Goal: Navigation & Orientation: Find specific page/section

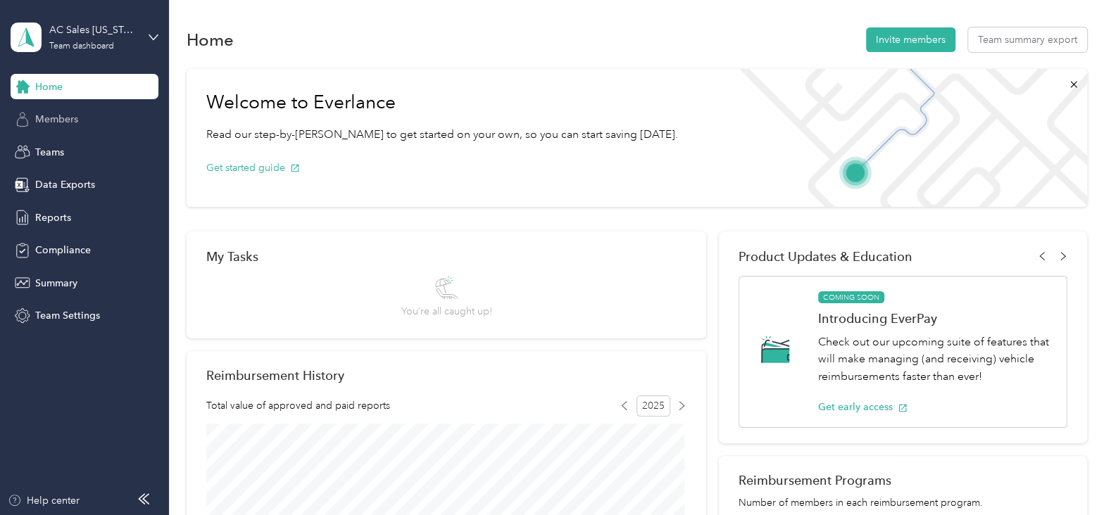
scroll to position [61, 0]
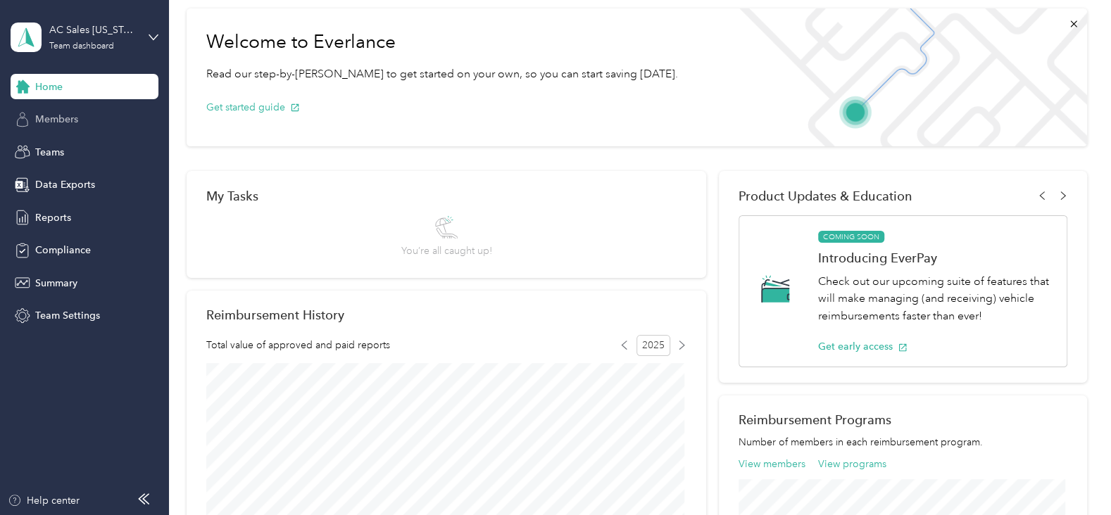
click at [39, 109] on div "Members" at bounding box center [85, 119] width 148 height 25
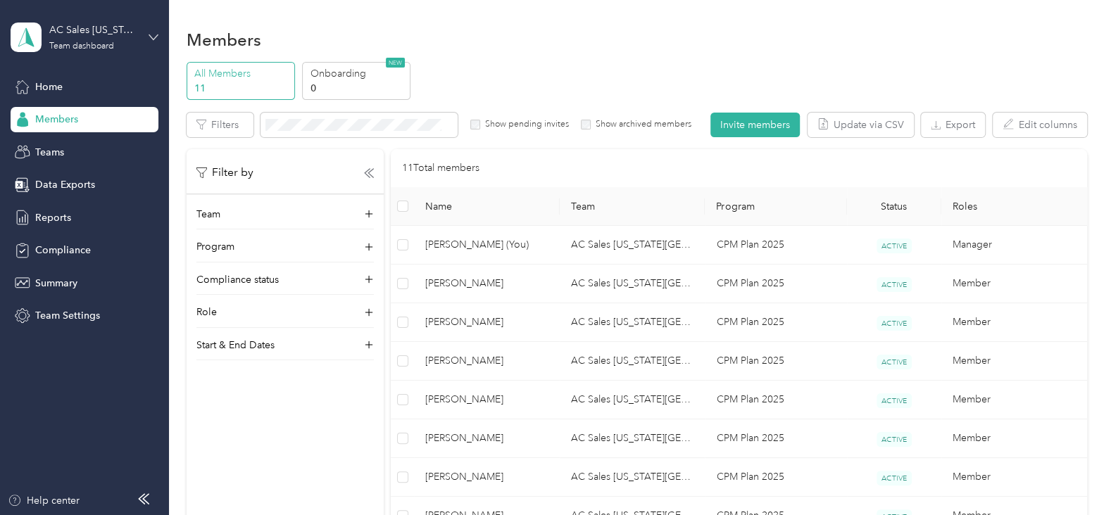
drag, startPoint x: 157, startPoint y: 8, endPoint x: 154, endPoint y: 34, distance: 25.5
click at [154, 34] on div "AC Sales [US_STATE] 01 US01-AC-D50011-CC13400 ([PERSON_NAME]) Team dashboard Ho…" at bounding box center [85, 164] width 148 height 329
click at [151, 30] on div "AC Sales [US_STATE][GEOGRAPHIC_DATA] US01-AC-D50011-CC13400 ([PERSON_NAME]) Tea…" at bounding box center [85, 37] width 148 height 49
click at [90, 146] on div "Personal dashboard" at bounding box center [67, 144] width 89 height 15
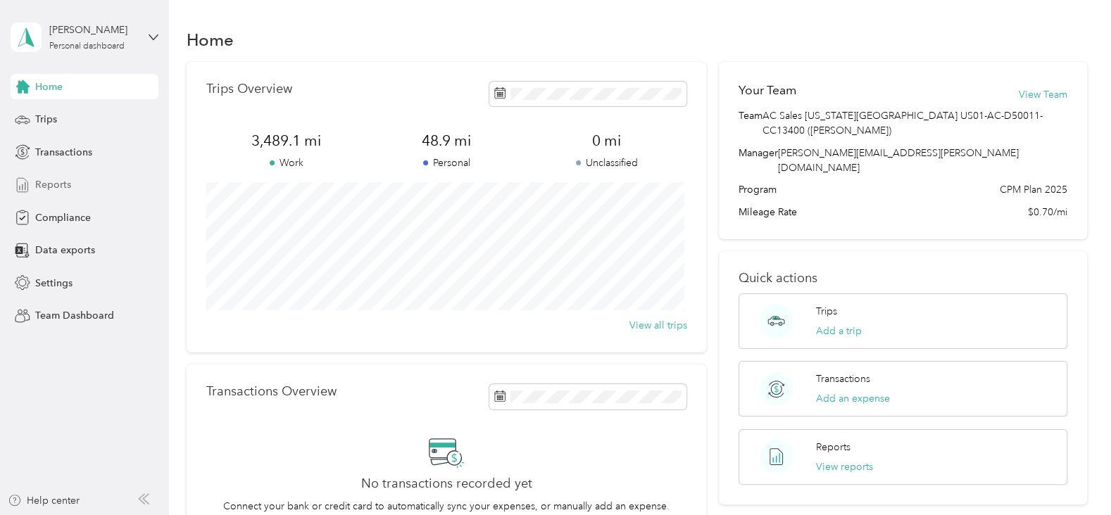
click at [66, 181] on span "Reports" at bounding box center [53, 184] width 36 height 15
